Goal: Information Seeking & Learning: Learn about a topic

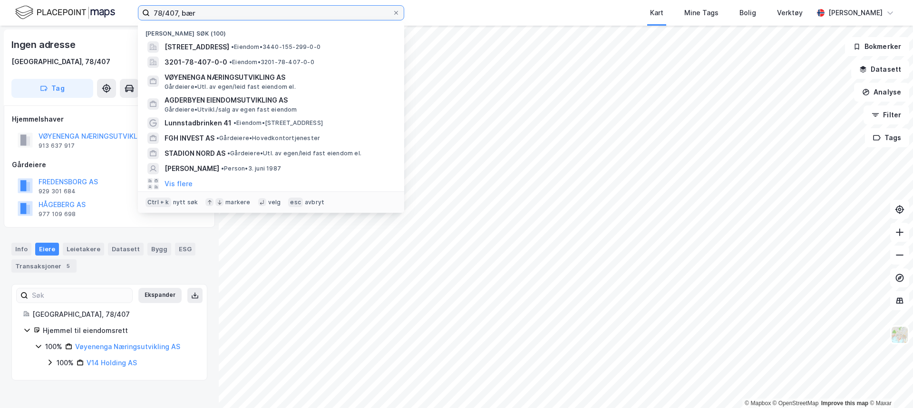
drag, startPoint x: 192, startPoint y: 13, endPoint x: 135, endPoint y: 10, distance: 57.1
click at [135, 10] on div "78/407, bær Nylige søk (100) Lunnstadbrinken 3, 2636, [GEOGRAPHIC_DATA], [GEOGR…" at bounding box center [456, 13] width 913 height 26
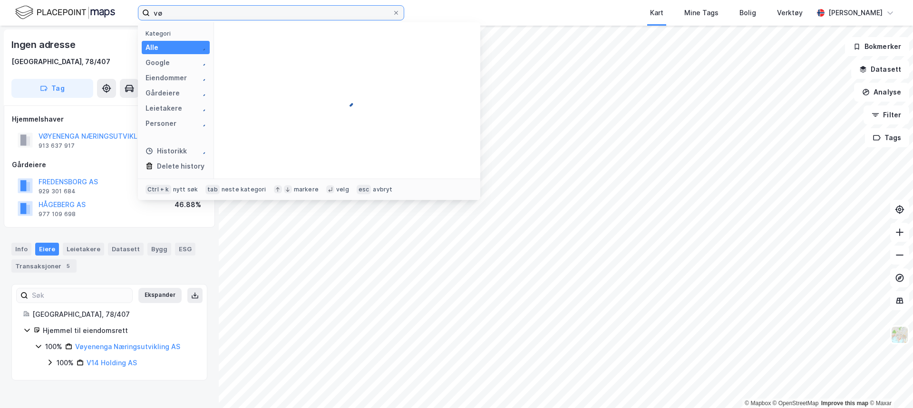
type input "v"
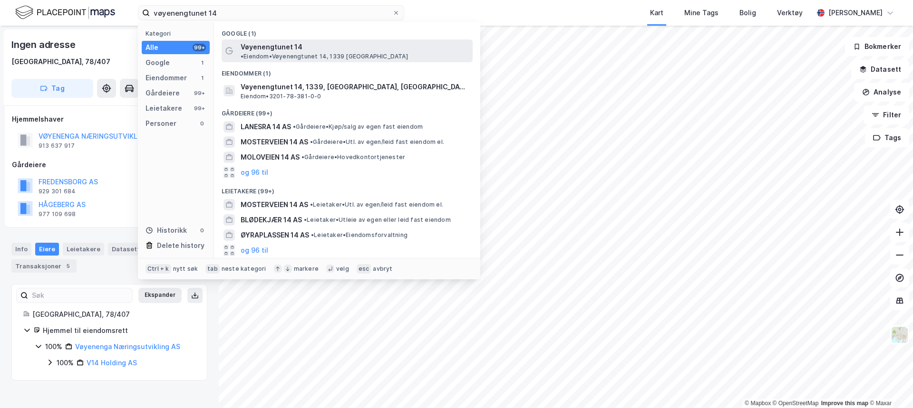
click at [243, 53] on span "•" at bounding box center [242, 56] width 3 height 7
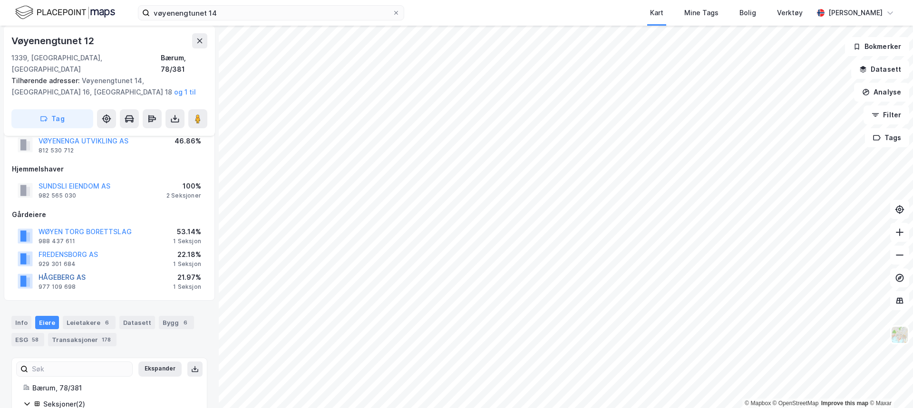
scroll to position [100, 0]
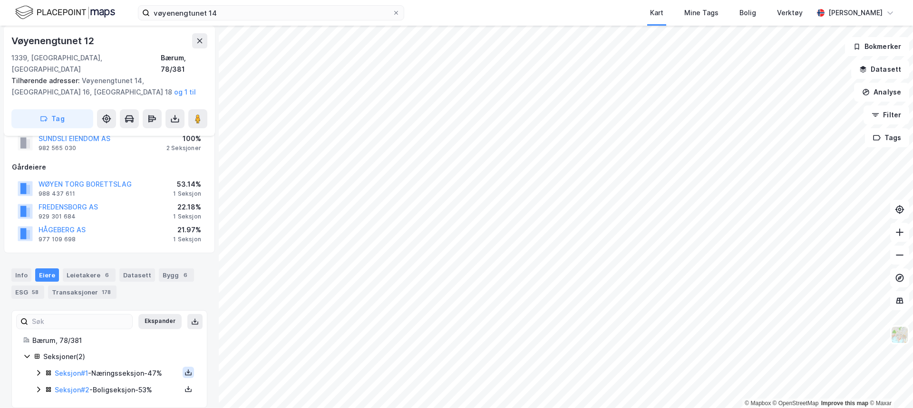
click at [184, 369] on icon at bounding box center [188, 373] width 8 height 8
click at [150, 339] on div "Grunnbok" at bounding box center [136, 344] width 84 height 23
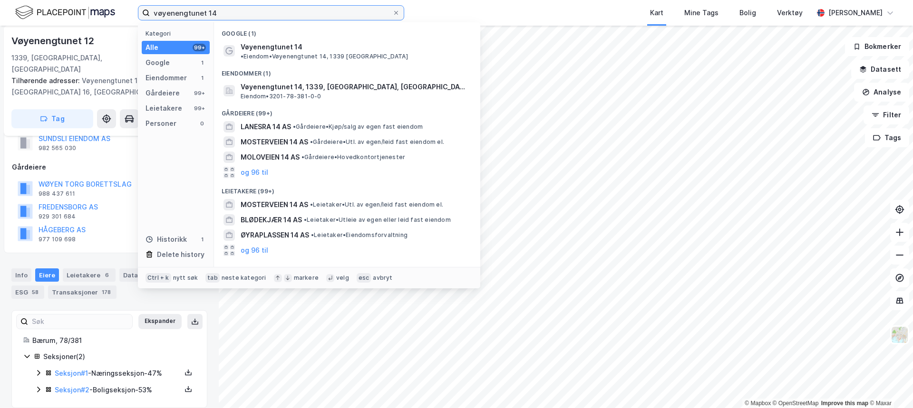
drag, startPoint x: 227, startPoint y: 13, endPoint x: 123, endPoint y: 10, distance: 104.6
click at [123, 10] on div "vøyenengtunet 14 Kategori Alle 99+ Google 1 Eiendommer 1 Gårdeiere 99+ Leietake…" at bounding box center [456, 13] width 913 height 26
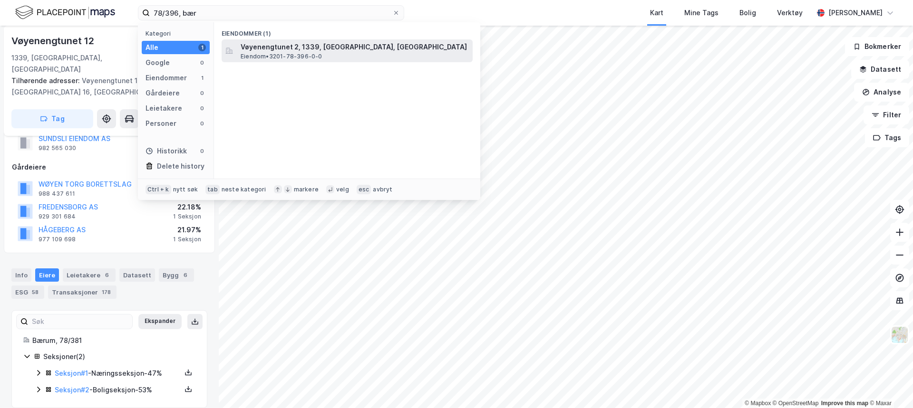
click at [300, 53] on span "Eiendom • 3201-78-396-0-0" at bounding box center [282, 57] width 82 height 8
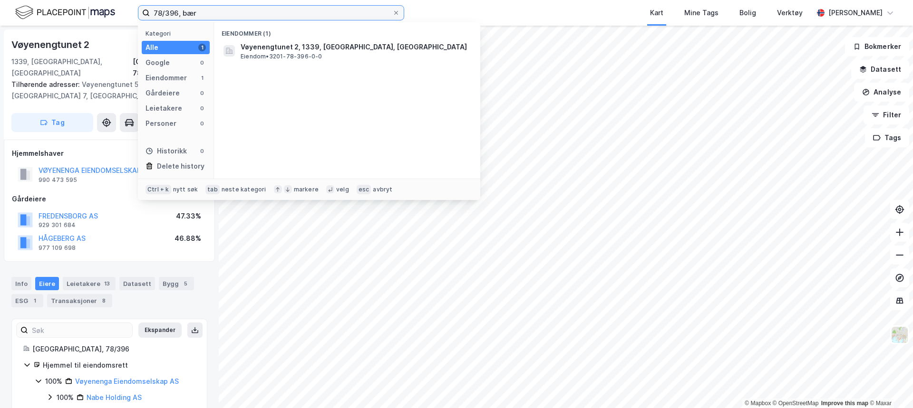
drag, startPoint x: 209, startPoint y: 11, endPoint x: 103, endPoint y: 11, distance: 106.0
click at [103, 11] on div "78/396, bær Kategori Alle 1 Google 0 Eiendommer 1 Gårdeiere 0 Leietakere 0 Pers…" at bounding box center [456, 13] width 913 height 26
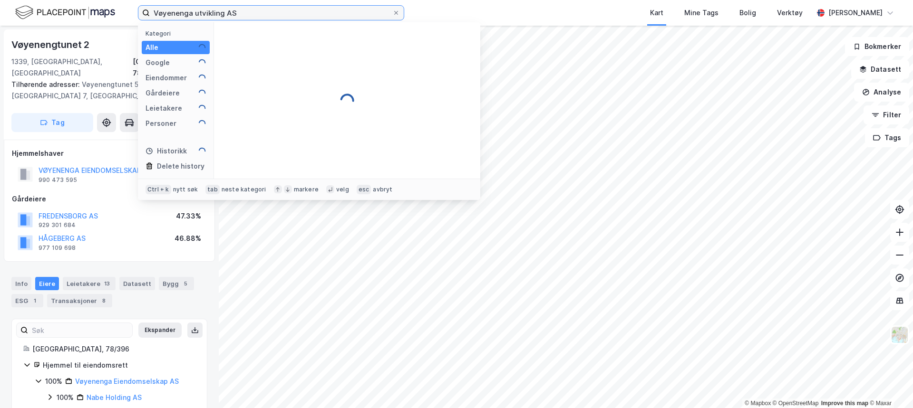
type input "Vøyenenga utvikling AS"
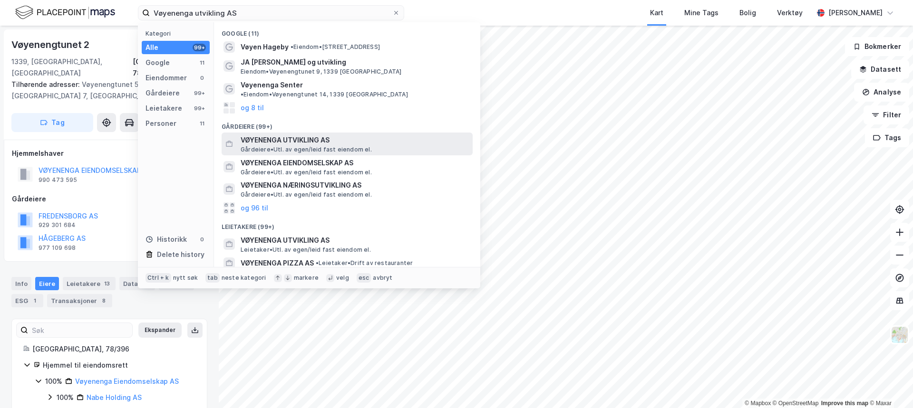
click at [308, 146] on span "Gårdeiere • Utl. av egen/leid fast eiendom el." at bounding box center [306, 150] width 131 height 8
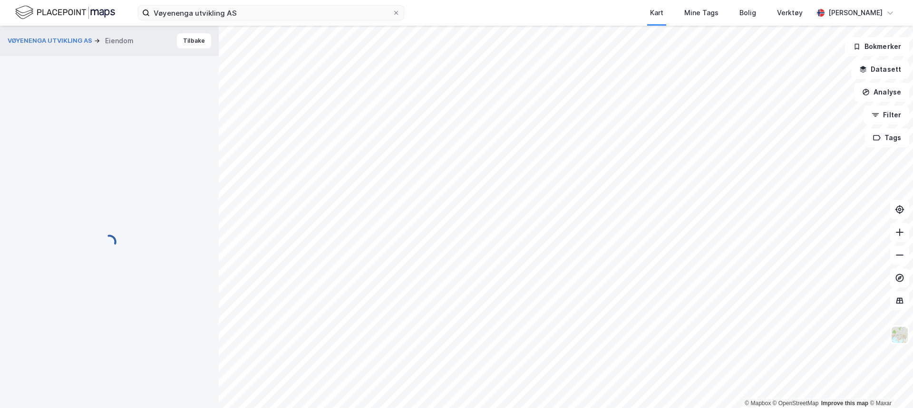
scroll to position [31, 0]
